Goal: Task Accomplishment & Management: Manage account settings

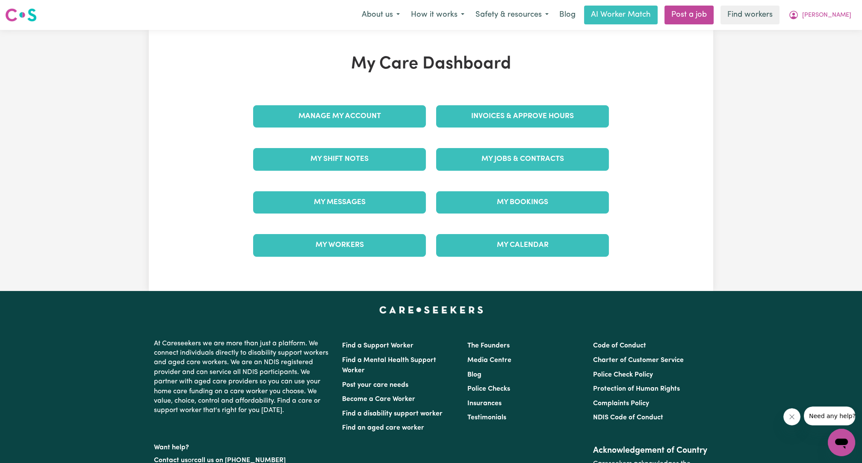
click at [407, 127] on div "Manage My Account" at bounding box center [339, 116] width 183 height 43
click at [399, 99] on div "Manage My Account" at bounding box center [339, 116] width 183 height 43
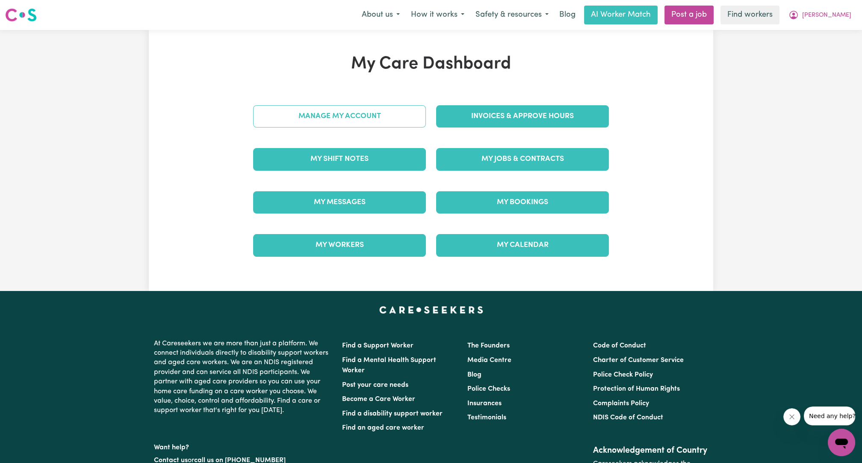
click at [392, 108] on link "Manage My Account" at bounding box center [339, 116] width 173 height 22
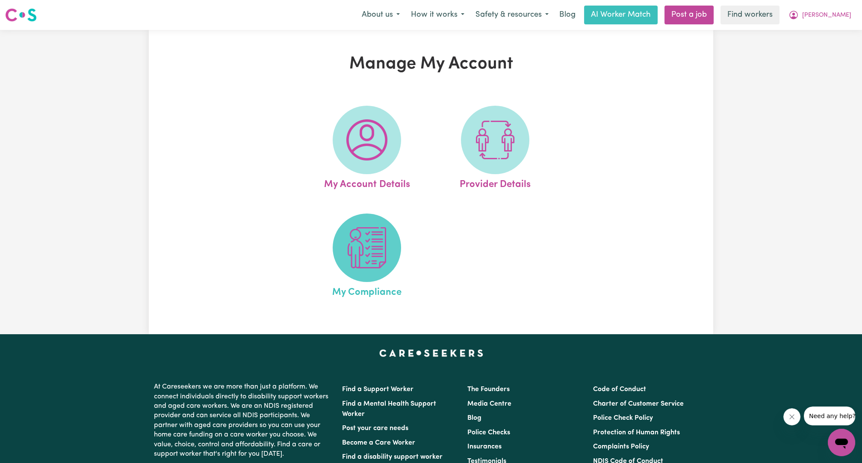
click at [352, 244] on img at bounding box center [366, 247] width 41 height 41
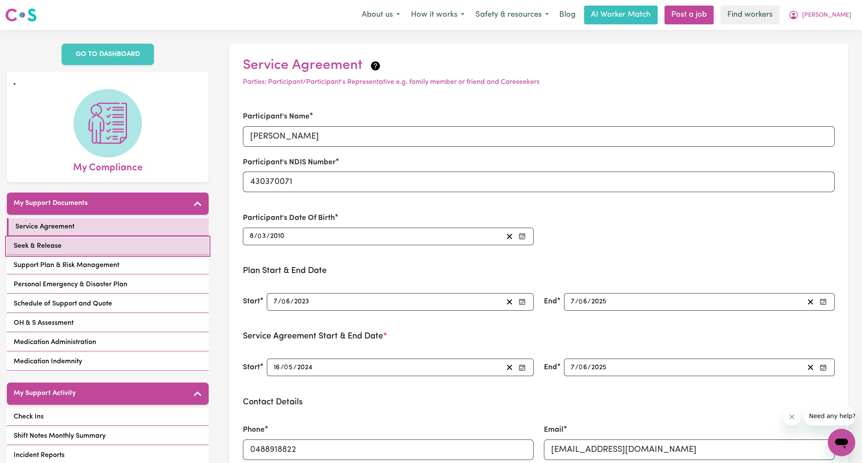
click at [98, 237] on link "Seek & Release" at bounding box center [108, 246] width 202 height 18
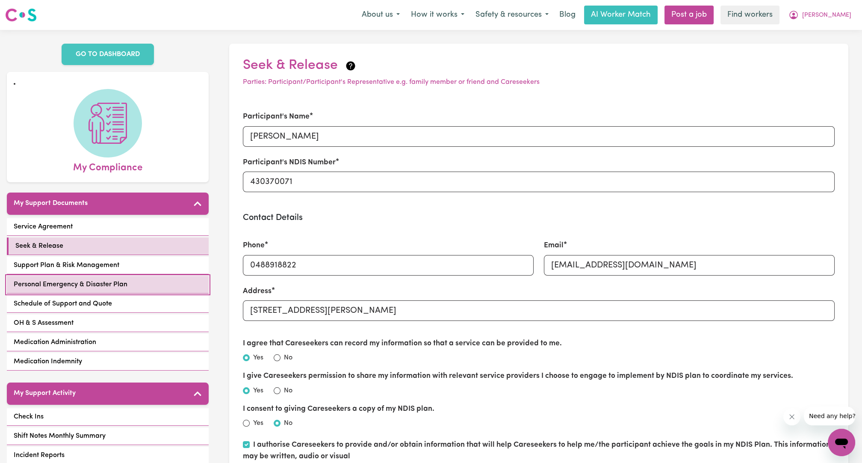
click at [109, 276] on link "Personal Emergency & Disaster Plan" at bounding box center [108, 285] width 202 height 18
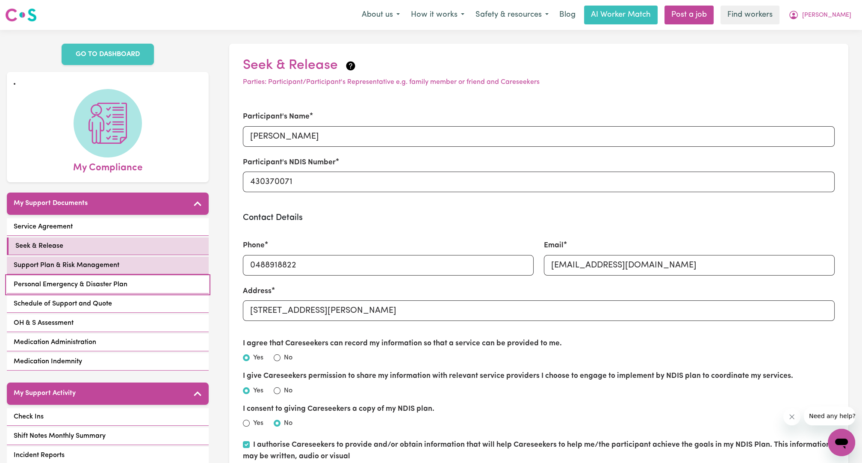
select select "postpone"
select select "phone"
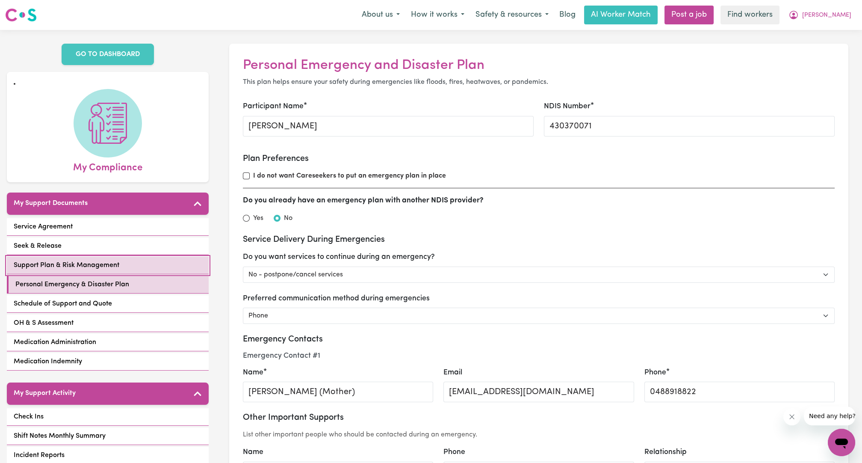
click at [105, 260] on span "Support Plan & Risk Management" at bounding box center [67, 265] width 106 height 10
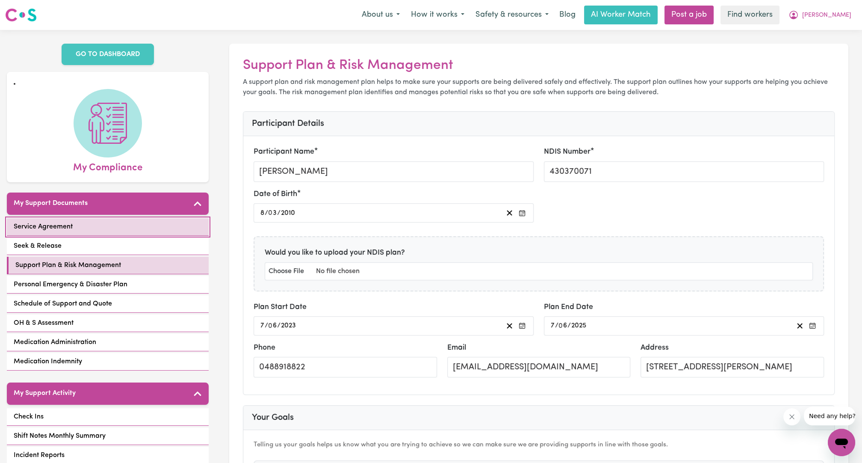
click at [137, 222] on link "Service Agreement" at bounding box center [108, 227] width 202 height 18
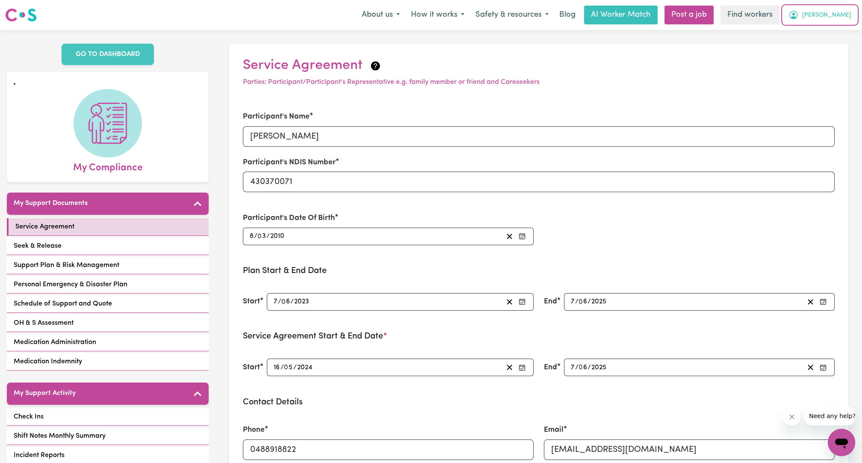
click at [838, 16] on span "[PERSON_NAME]" at bounding box center [826, 15] width 49 height 9
click at [817, 37] on link "My Dashboard" at bounding box center [823, 33] width 68 height 16
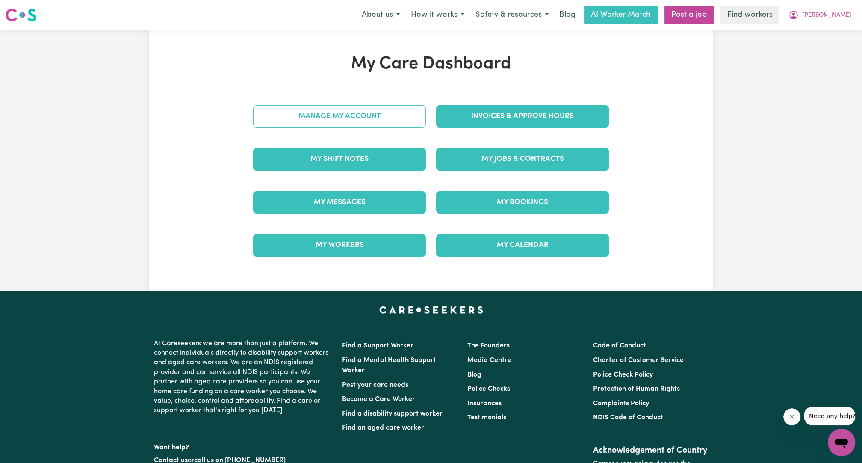
click at [342, 112] on link "Manage My Account" at bounding box center [339, 116] width 173 height 22
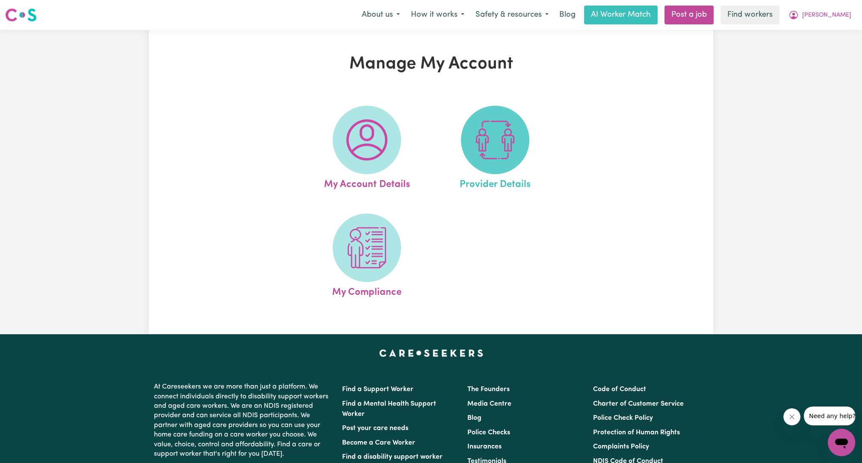
click at [522, 153] on span at bounding box center [495, 140] width 68 height 68
select select "NDIS_FUNDING_PLAN_MANAGED"
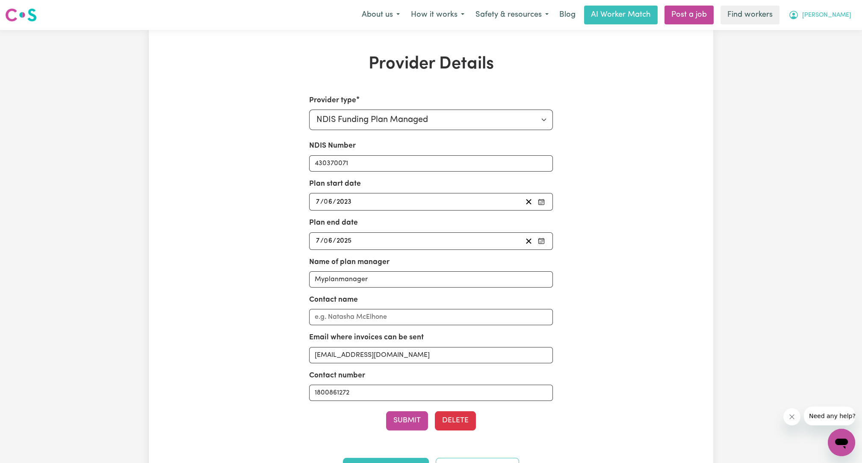
click at [851, 19] on span "[PERSON_NAME]" at bounding box center [826, 15] width 49 height 9
click at [830, 47] on link "Logout" at bounding box center [823, 49] width 68 height 16
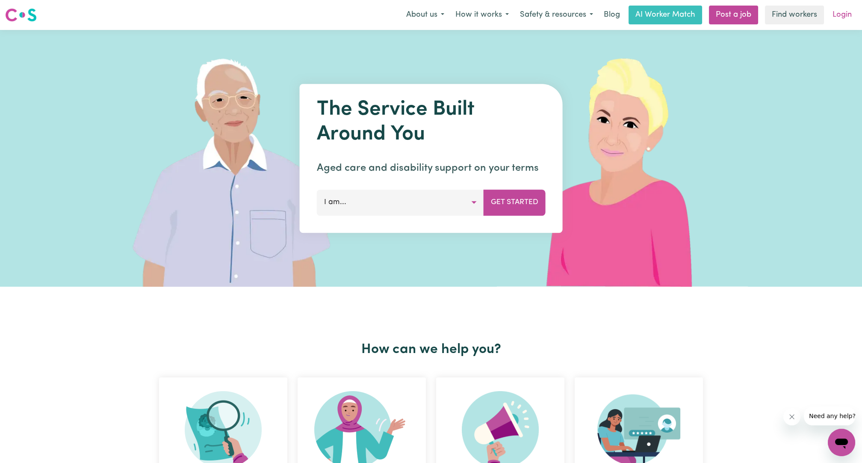
click at [843, 13] on link "Login" at bounding box center [841, 15] width 29 height 19
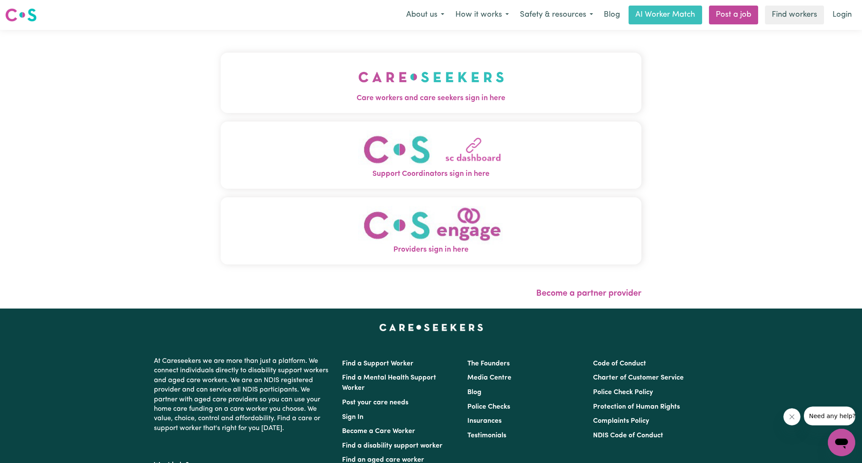
click at [410, 92] on button "Care workers and care seekers sign in here" at bounding box center [431, 83] width 421 height 60
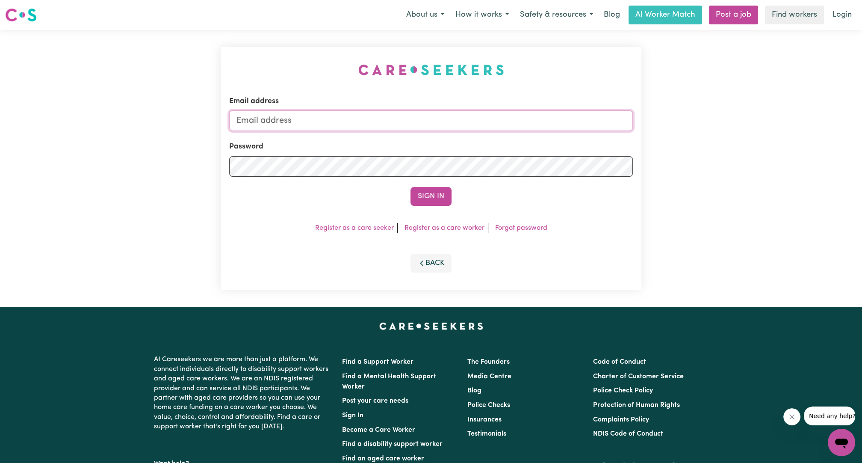
click at [412, 122] on input "Email address" at bounding box center [431, 120] width 404 height 21
drag, startPoint x: 281, startPoint y: 124, endPoint x: 451, endPoint y: 127, distance: 169.7
click at [450, 127] on input "[EMAIL_ADDRESS][PERSON_NAME][DOMAIN_NAME]" at bounding box center [431, 120] width 404 height 21
type input "[EMAIL_ADDRESS][DOMAIN_NAME]"
click at [445, 205] on div "Email address [EMAIL_ADDRESS][DOMAIN_NAME] Password Sign In Register as a care …" at bounding box center [431, 168] width 421 height 242
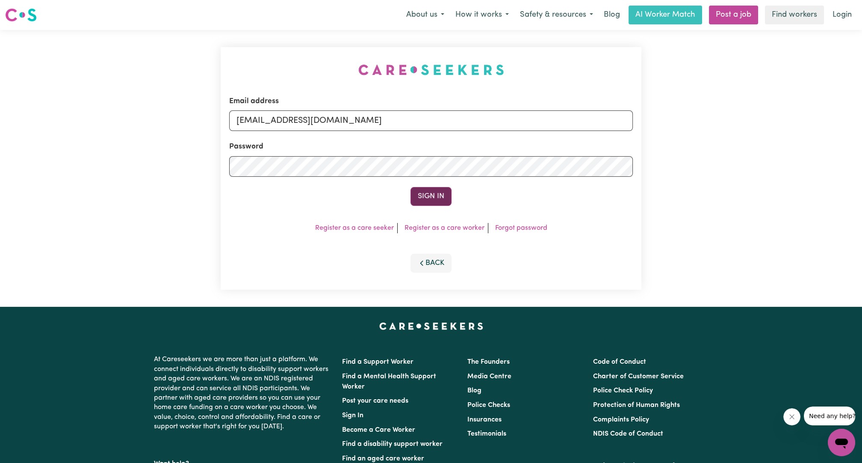
click at [441, 202] on button "Sign In" at bounding box center [430, 196] width 41 height 19
